Goal: Task Accomplishment & Management: Use online tool/utility

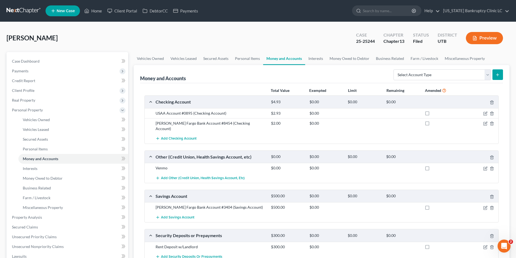
click at [24, 10] on link at bounding box center [23, 11] width 35 height 10
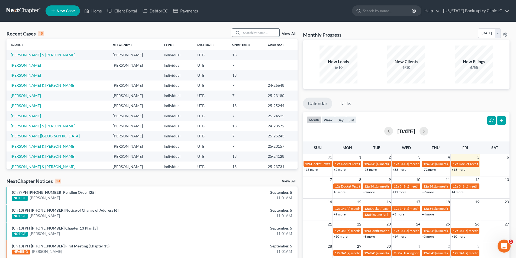
click at [244, 33] on input "search" at bounding box center [260, 33] width 38 height 8
type input "currier"
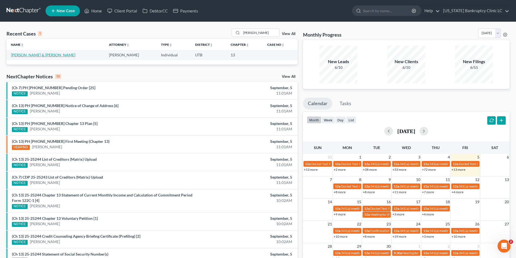
click at [43, 53] on link "Currier, Thomas & Gloria" at bounding box center [43, 55] width 64 height 5
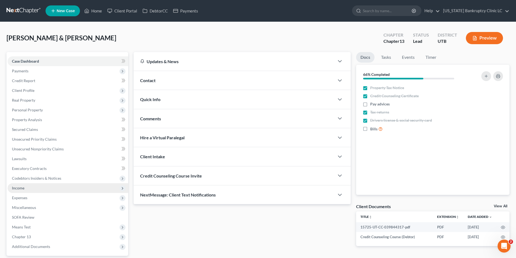
click at [20, 187] on span "Income" at bounding box center [18, 188] width 12 height 5
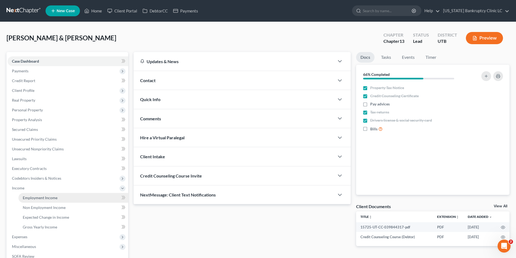
click at [33, 199] on span "Employment Income" at bounding box center [40, 197] width 35 height 5
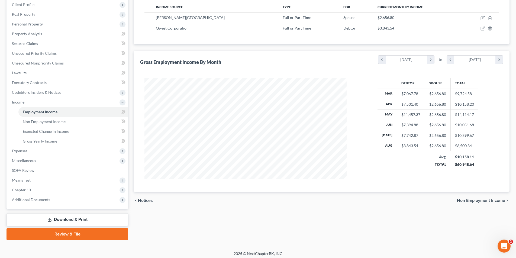
scroll to position [89, 0]
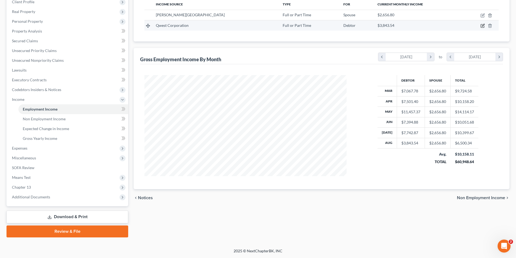
click at [483, 25] on icon "button" at bounding box center [482, 26] width 4 height 4
select select "0"
select select "5"
select select "0"
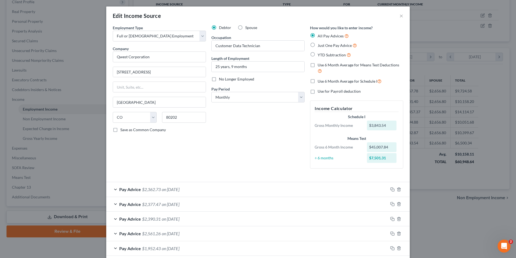
click at [392, 183] on div "Pay Advice $2,362.73 on 08/08/2025" at bounding box center [257, 189] width 303 height 15
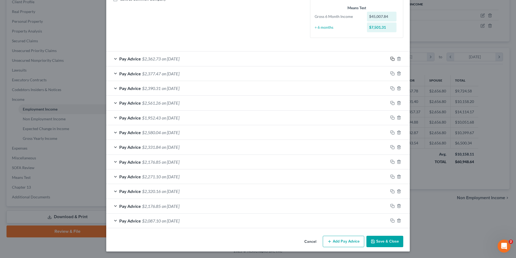
click at [393, 58] on icon "button" at bounding box center [392, 59] width 4 height 4
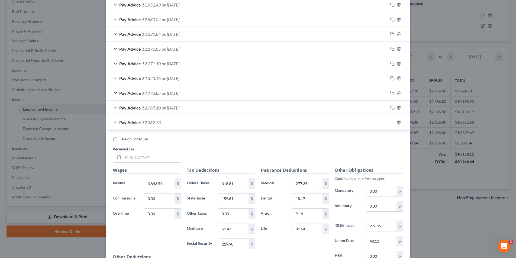
scroll to position [308, 0]
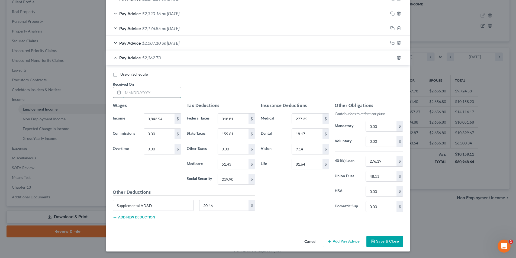
click at [147, 92] on input "text" at bounding box center [152, 92] width 58 height 10
type input "08/22/25"
click at [377, 240] on button "Save & Close" at bounding box center [384, 241] width 37 height 11
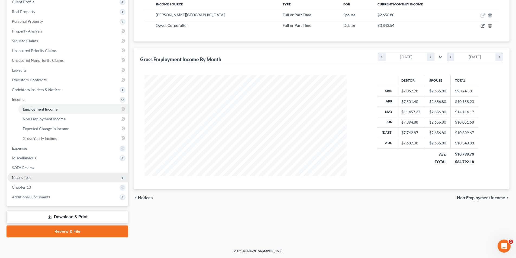
click at [31, 178] on span "Means Test" at bounding box center [68, 178] width 121 height 10
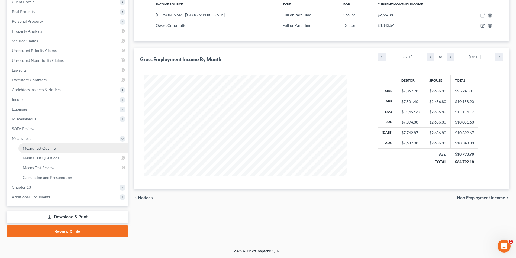
click at [48, 149] on span "Means Test Qualifier" at bounding box center [40, 148] width 34 height 5
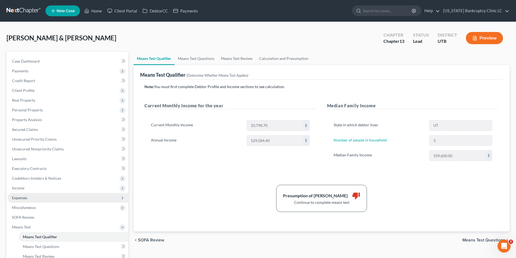
click at [18, 197] on span "Expenses" at bounding box center [19, 197] width 15 height 5
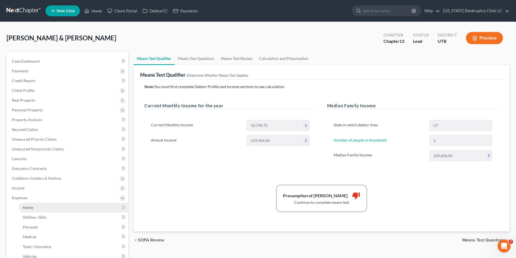
click at [35, 209] on link "Home" at bounding box center [73, 208] width 110 height 10
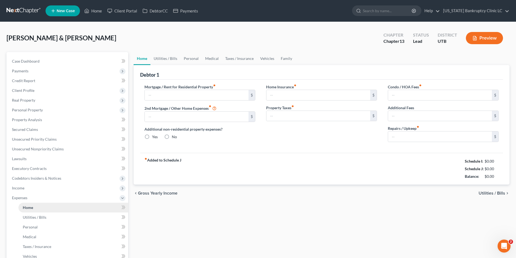
type input "1,062.00"
type input "351.00"
radio input "true"
type input "0.00"
type input "234.83"
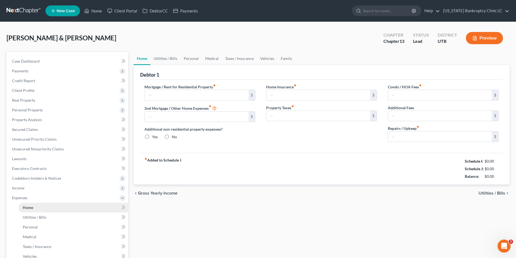
type input "0.00"
type input "100.00"
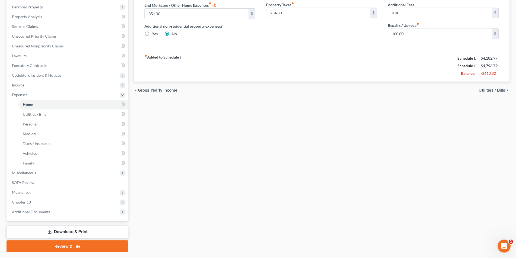
scroll to position [104, 0]
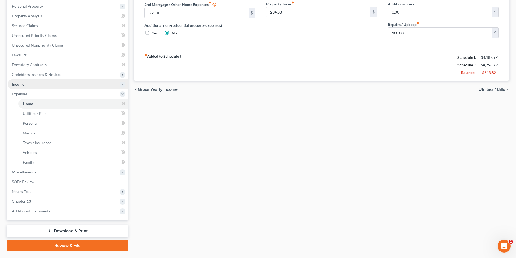
click at [25, 83] on span "Income" at bounding box center [68, 84] width 121 height 10
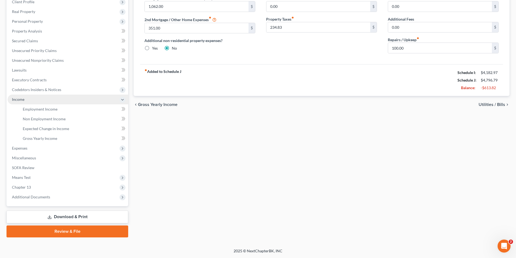
scroll to position [89, 0]
click at [32, 110] on span "Employment Income" at bounding box center [40, 109] width 35 height 5
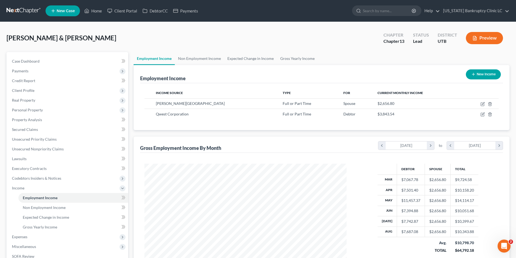
scroll to position [101, 213]
click at [482, 114] on icon "button" at bounding box center [483, 114] width 2 height 2
select select "0"
select select "5"
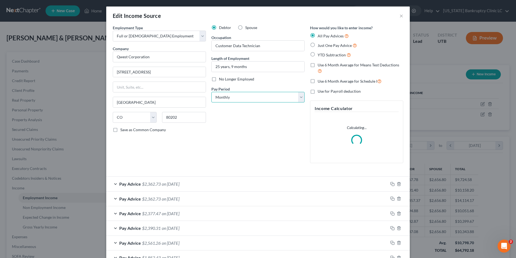
click at [300, 97] on select "Select Monthly Twice Monthly Every Other Week Weekly" at bounding box center [257, 97] width 93 height 11
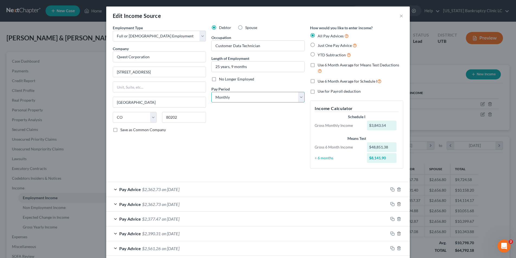
select select "2"
click at [211, 92] on select "Select Monthly Twice Monthly Every Other Week Weekly" at bounding box center [257, 97] width 93 height 11
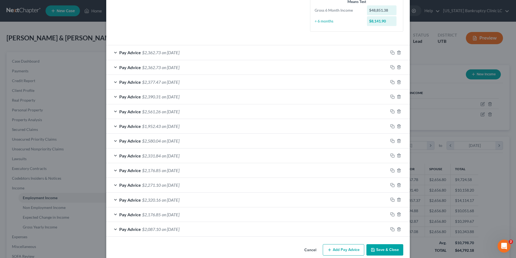
scroll to position [145, 0]
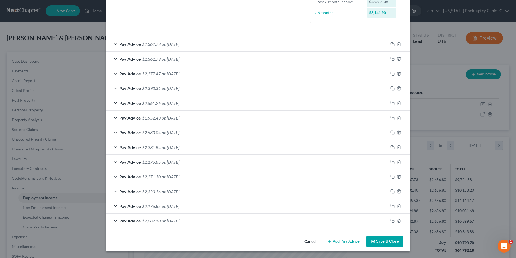
click at [387, 243] on button "Save & Close" at bounding box center [384, 241] width 37 height 11
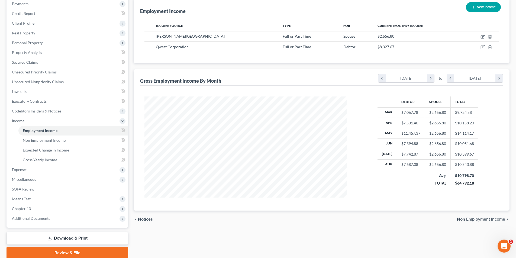
scroll to position [68, 0]
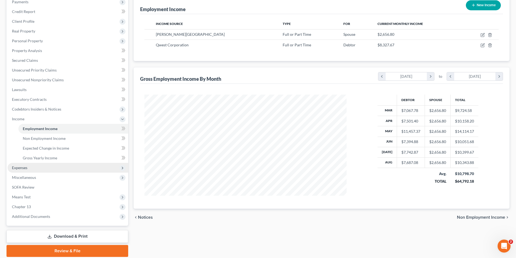
click at [27, 169] on span "Expenses" at bounding box center [19, 167] width 15 height 5
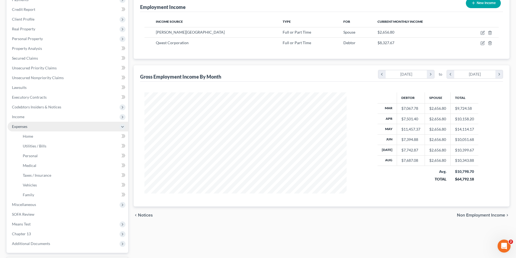
scroll to position [72, 0]
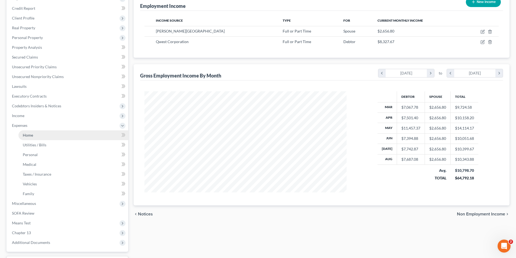
click at [32, 134] on span "Home" at bounding box center [28, 135] width 10 height 5
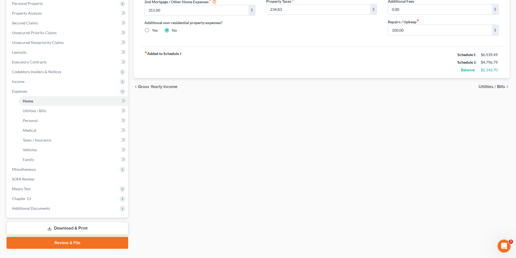
scroll to position [118, 0]
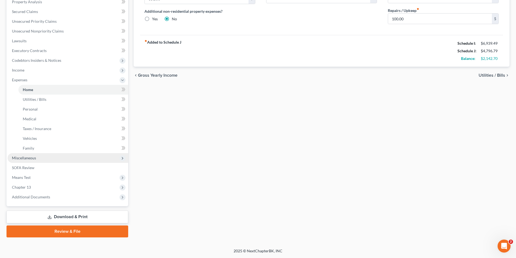
click at [31, 158] on span "Miscellaneous" at bounding box center [24, 157] width 24 height 5
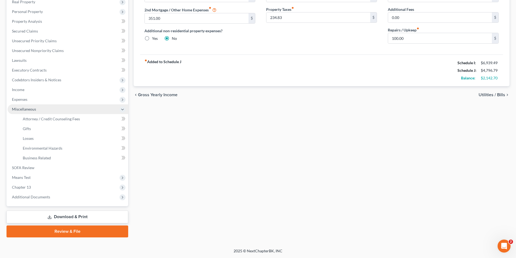
scroll to position [98, 0]
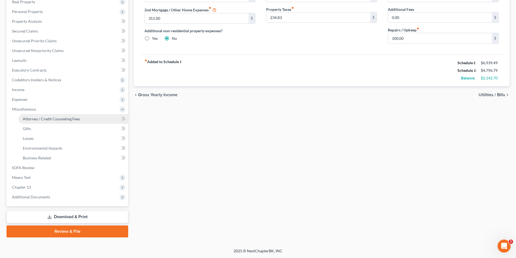
click at [48, 121] on link "Attorney / Credit Counseling Fees" at bounding box center [73, 119] width 110 height 10
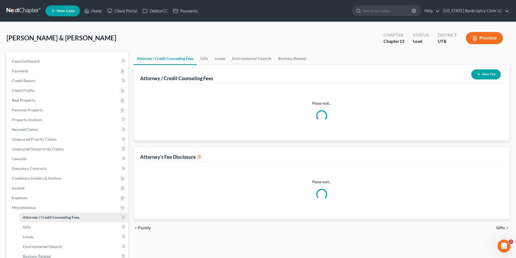
select select "3"
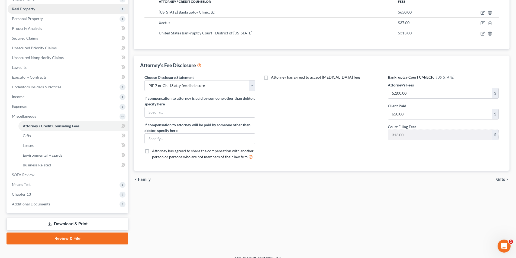
scroll to position [98, 0]
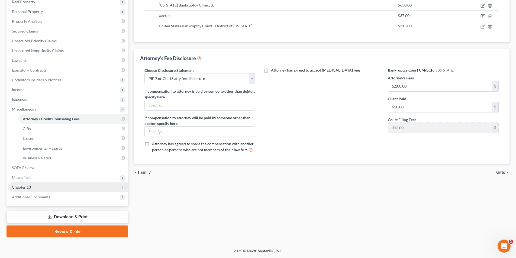
click at [19, 189] on span "Chapter 13" at bounding box center [21, 187] width 19 height 5
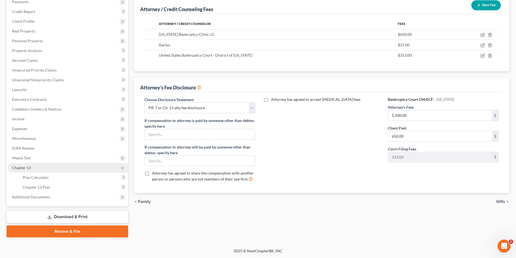
scroll to position [69, 0]
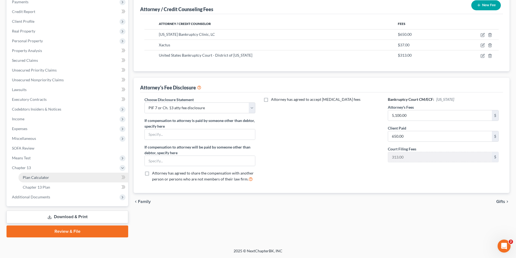
click at [34, 178] on span "Plan Calculator" at bounding box center [36, 177] width 26 height 5
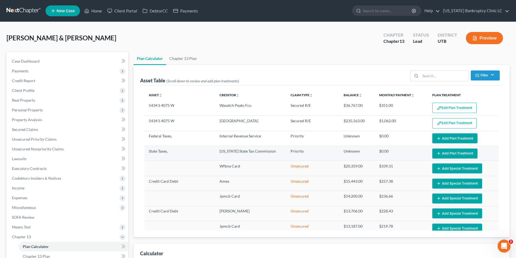
select select "59"
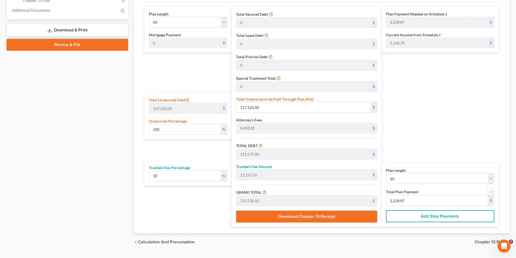
scroll to position [258, 0]
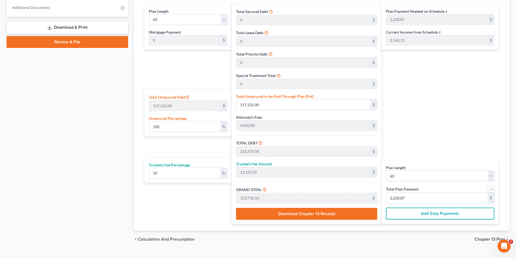
click at [490, 189] on link at bounding box center [490, 189] width 7 height 7
type input "2,229.00"
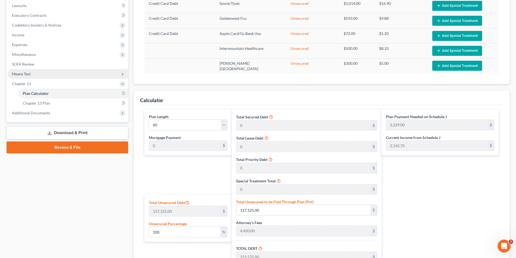
scroll to position [153, 0]
click at [29, 74] on span "Means Test" at bounding box center [21, 73] width 19 height 5
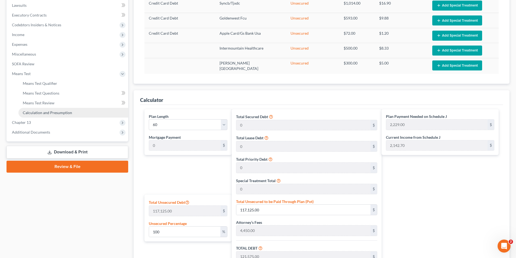
click at [40, 114] on span "Calculation and Presumption" at bounding box center [47, 112] width 49 height 5
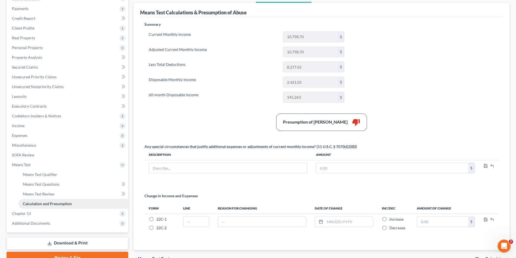
scroll to position [92, 0]
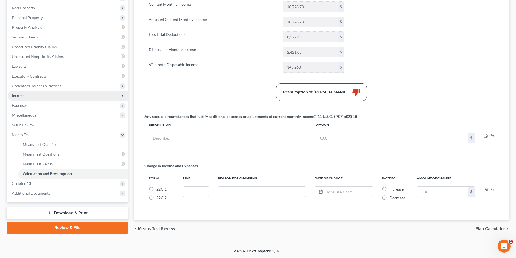
click at [18, 96] on span "Income" at bounding box center [18, 95] width 12 height 5
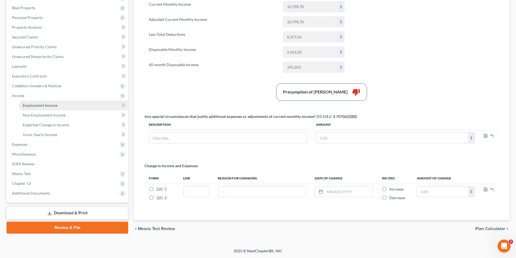
click at [28, 106] on span "Employment Income" at bounding box center [40, 105] width 35 height 5
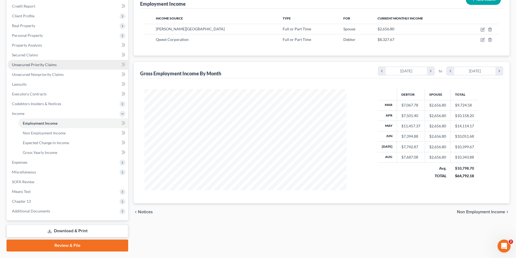
scroll to position [89, 0]
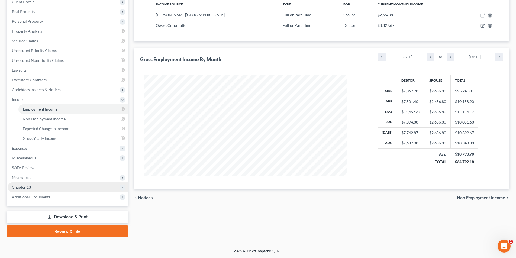
click at [19, 186] on span "Chapter 13" at bounding box center [21, 187] width 19 height 5
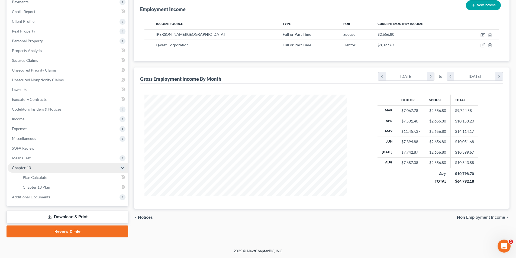
scroll to position [69, 0]
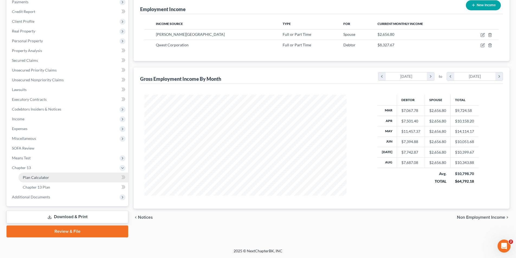
click at [30, 177] on span "Plan Calculator" at bounding box center [36, 177] width 26 height 5
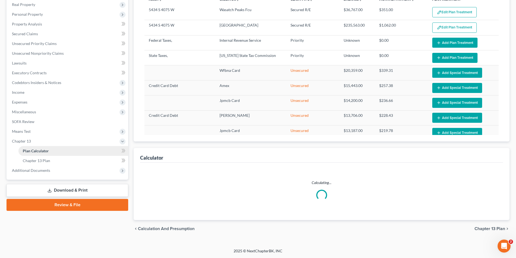
select select "59"
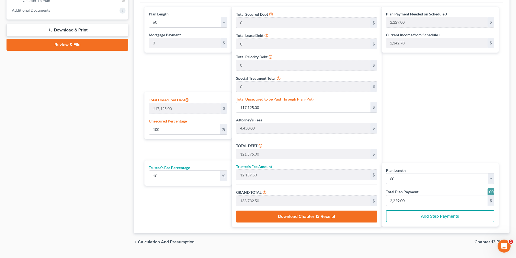
scroll to position [257, 0]
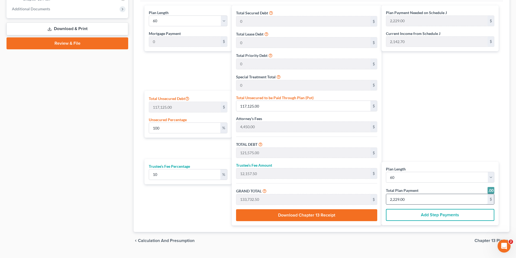
click at [405, 199] on input "2,229.00" at bounding box center [436, 199] width 101 height 10
type input "0"
type input "54.54"
type input "5.45"
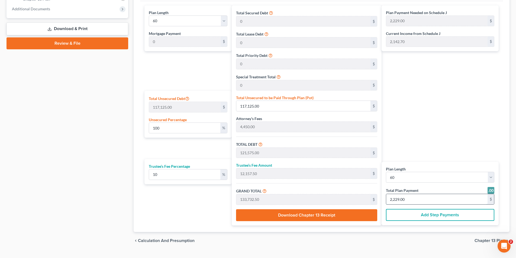
type input "60.00"
type input "1"
type input "981.81"
type input "98.18"
type input "1,080.00"
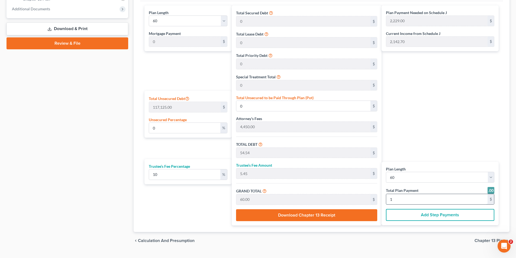
type input "18"
type input "4.72"
type input "5,531.81"
type input "9,981.81"
type input "998.18"
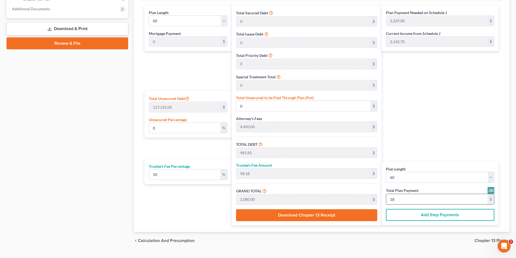
type input "10,980.00"
type input "183"
type input "81.61"
type input "95,586.36"
type input "100,036.36"
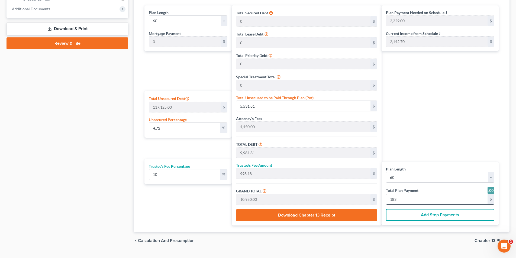
type input "10,003.63"
type input "110,040.00"
type input "1,834.00"
click at [419, 216] on button "Add Step Payments" at bounding box center [440, 215] width 108 height 12
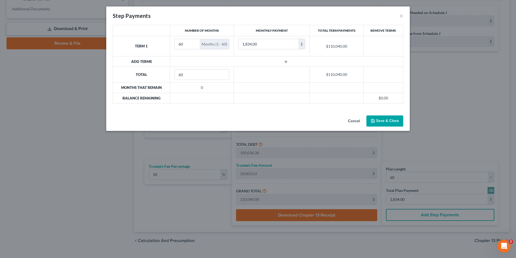
click at [285, 61] on icon "button" at bounding box center [286, 62] width 4 height 4
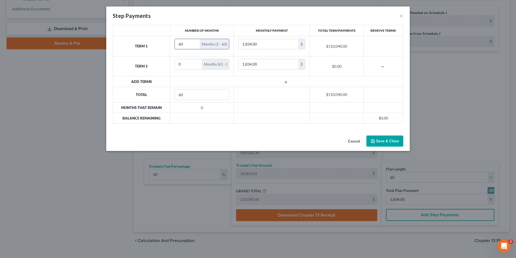
drag, startPoint x: 184, startPoint y: 43, endPoint x: 178, endPoint y: 43, distance: 6.0
click at [178, 43] on input "60" at bounding box center [187, 44] width 25 height 10
type input "9"
click at [259, 65] on input "1,834.00" at bounding box center [268, 64] width 60 height 10
type input "2,110.00"
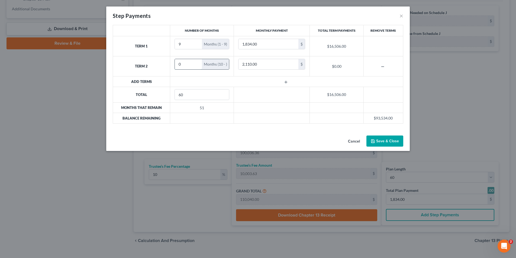
click at [181, 64] on input "0" at bounding box center [188, 64] width 27 height 10
click at [180, 63] on input "0" at bounding box center [188, 64] width 27 height 10
drag, startPoint x: 182, startPoint y: 64, endPoint x: 173, endPoint y: 64, distance: 8.7
click at [173, 64] on td "0 Months (10 - )" at bounding box center [202, 66] width 64 height 20
type input "29"
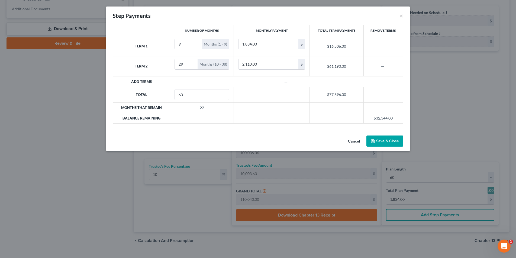
click at [285, 82] on line "button" at bounding box center [286, 82] width 2 height 0
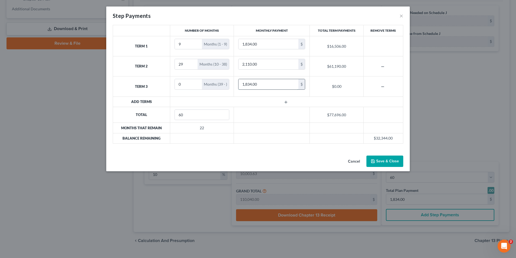
click at [259, 84] on input "1,834.00" at bounding box center [268, 84] width 60 height 10
type input "2,547.00"
click at [185, 85] on input "0" at bounding box center [188, 84] width 27 height 10
drag, startPoint x: 186, startPoint y: 84, endPoint x: 172, endPoint y: 83, distance: 14.1
click at [172, 83] on td "1 Months (39 - 39)" at bounding box center [202, 86] width 64 height 20
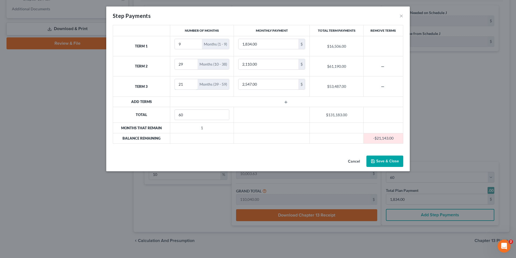
type input "21"
click at [387, 161] on button "Save & Close" at bounding box center [384, 160] width 37 height 11
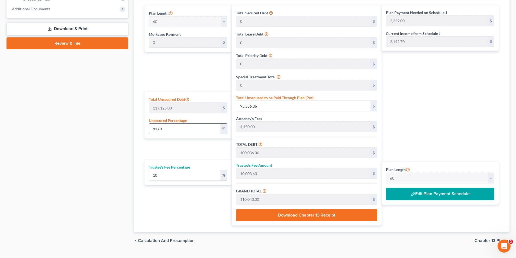
click at [164, 127] on input "81.61" at bounding box center [184, 128] width 71 height 10
drag, startPoint x: 171, startPoint y: 129, endPoint x: 138, endPoint y: 128, distance: 33.9
click at [138, 128] on div "Calculator Plan Length 1 2 3 4 5 6 7 8 9 10 11 12 13 14 15 16 17 18 19 20 21 22…" at bounding box center [322, 108] width 376 height 245
type input "1"
type input "1,171.25"
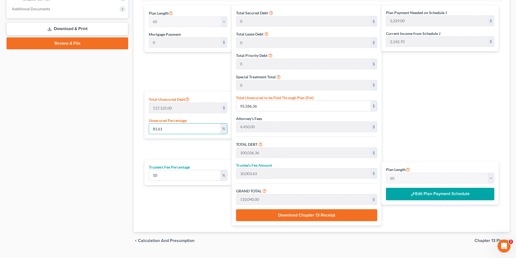
type input "5,621.25"
type input "562.12"
type input "6,183.37"
type input "103.00"
type input "10"
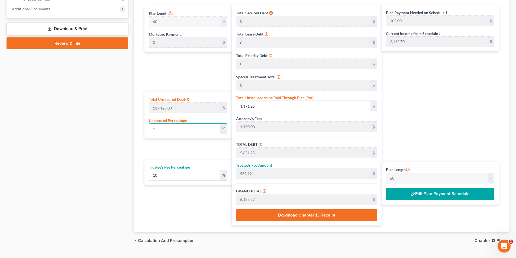
type input "11,712.50"
type input "16,162.50"
type input "1,616.25"
type input "17,778.75"
type input "296.00"
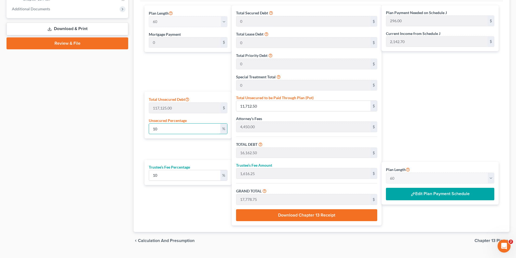
type input "100"
type input "117,125.00"
type input "121,575.00"
type input "12,157.50"
type input "133,732.50"
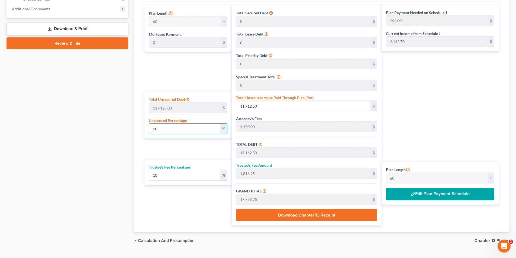
type input "2,229.00"
type input "100"
click at [440, 192] on button "Edit Plan Payment Schedule" at bounding box center [440, 194] width 108 height 12
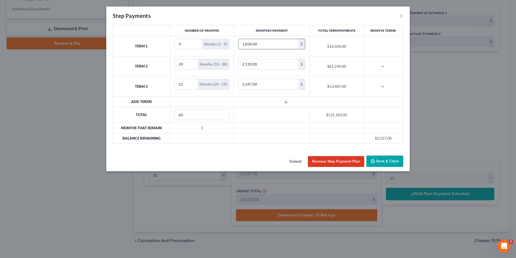
click at [258, 44] on input "1,834.00" at bounding box center [268, 44] width 60 height 10
type input "1,876.00"
click at [263, 64] on input "2,110.00" at bounding box center [268, 64] width 60 height 10
type input "2,152.00"
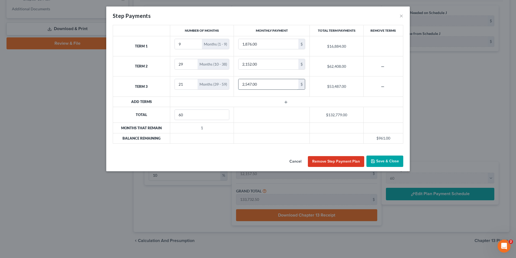
click at [260, 85] on input "2,547.00" at bounding box center [268, 84] width 60 height 10
type input "2,590.00"
click at [252, 64] on input "2,152.00" at bounding box center [268, 64] width 60 height 10
type input "2,153.00"
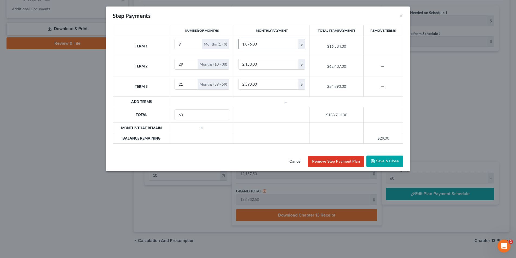
click at [251, 44] on input "1,876.00" at bounding box center [268, 44] width 60 height 10
click at [252, 43] on input "1,876.00" at bounding box center [268, 44] width 60 height 10
type input "1,877.00"
click at [251, 83] on input "2,590.00" at bounding box center [268, 84] width 60 height 10
click at [385, 161] on button "Save & Close" at bounding box center [384, 160] width 37 height 11
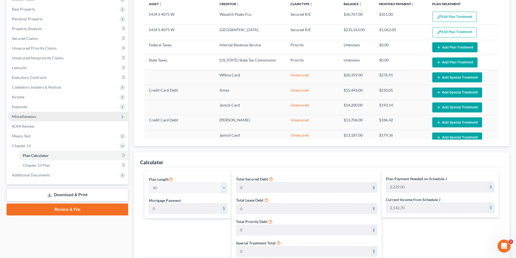
scroll to position [90, 0]
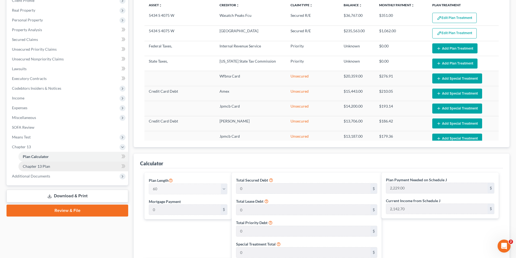
click at [34, 167] on span "Chapter 13 Plan" at bounding box center [36, 166] width 27 height 5
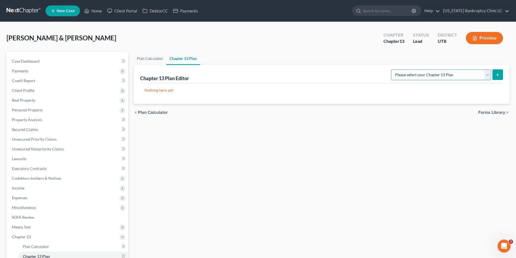
click at [487, 72] on select "Please select your Chapter 13 Plan Chapter 13 Plan - Utah Bankruptcy Clinic LC …" at bounding box center [441, 74] width 100 height 11
select select "0"
click at [403, 69] on select "Please select your Chapter 13 Plan Chapter 13 Plan - Utah Bankruptcy Clinic LC …" at bounding box center [441, 74] width 100 height 11
click at [496, 75] on line "submit" at bounding box center [497, 75] width 2 height 0
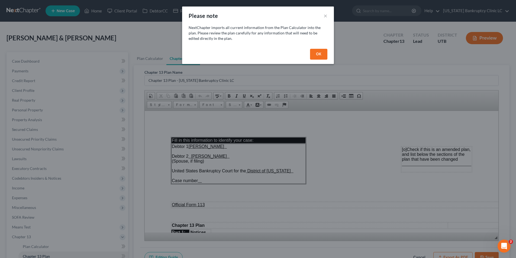
click at [320, 54] on button "OK" at bounding box center [318, 54] width 17 height 11
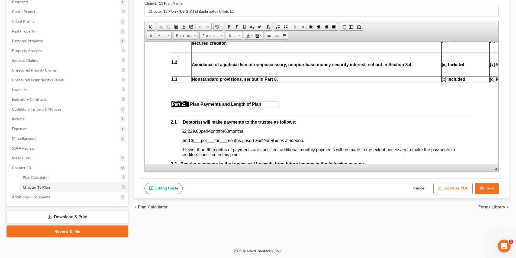
scroll to position [236, 0]
click at [42, 178] on span "Plan Calculator" at bounding box center [36, 177] width 26 height 5
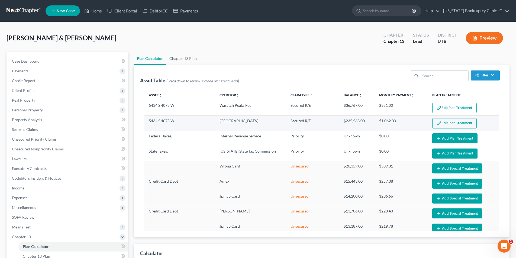
select select "59"
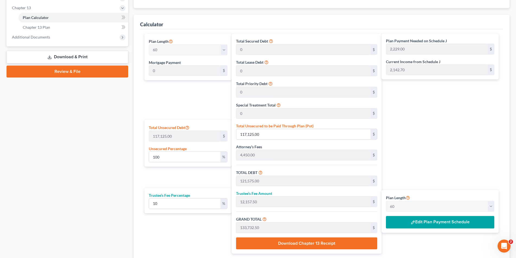
scroll to position [229, 0]
click at [457, 222] on button "Edit Plan Payment Schedule" at bounding box center [440, 222] width 108 height 12
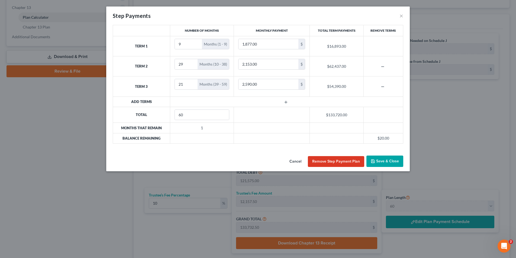
click at [381, 160] on button "Save & Close" at bounding box center [384, 160] width 37 height 11
